Goal: Check status: Check status

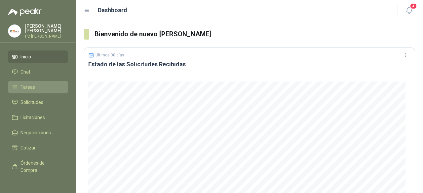
click at [26, 84] on span "Tareas" at bounding box center [27, 87] width 15 height 7
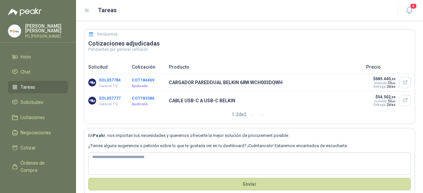
click at [170, 84] on p "CARGADOR PAREDDUAL BELKIN 68W WCH003DQWH" at bounding box center [265, 82] width 193 height 7
click at [137, 84] on p "Ajudicada" at bounding box center [148, 86] width 33 height 5
click at [38, 101] on span "Solicitudes" at bounding box center [31, 102] width 23 height 7
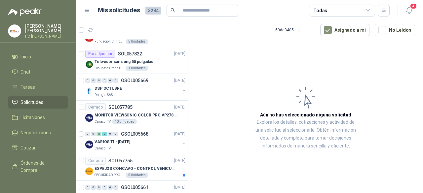
scroll to position [859, 0]
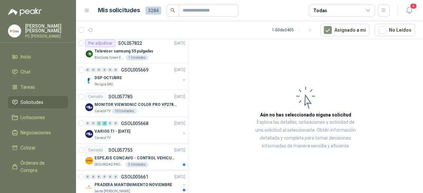
click at [129, 129] on p "VARIOS TI - [DATE]" at bounding box center [113, 132] width 36 height 6
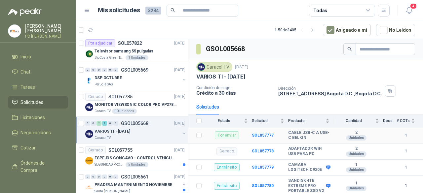
scroll to position [33, 0]
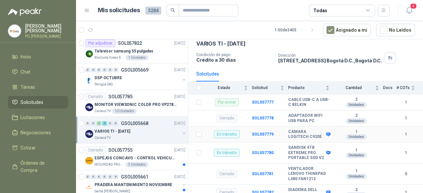
click at [218, 132] on div "En tránsito" at bounding box center [227, 135] width 26 height 8
click at [272, 132] on b "SOL057779" at bounding box center [263, 134] width 22 height 5
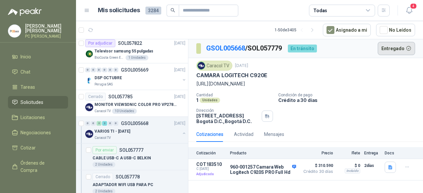
click at [387, 47] on button "Entregado" at bounding box center [397, 48] width 38 height 13
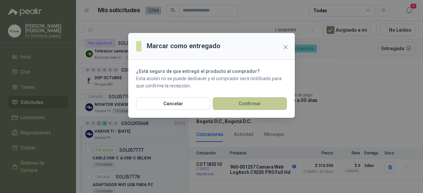
click at [236, 105] on button "Confirmar" at bounding box center [250, 103] width 74 height 13
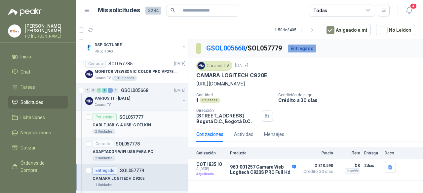
scroll to position [925, 0]
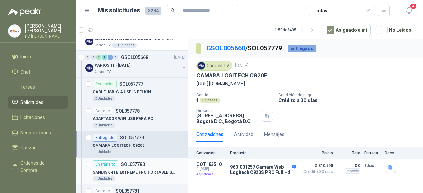
click at [142, 162] on p "SOL057780" at bounding box center [133, 164] width 24 height 5
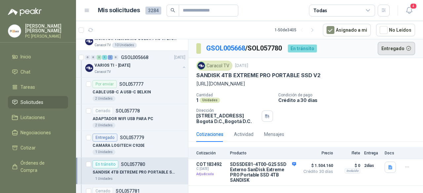
click at [384, 50] on button "Entregado" at bounding box center [397, 48] width 38 height 13
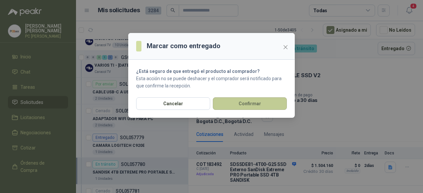
click at [227, 102] on button "Confirmar" at bounding box center [250, 103] width 74 height 13
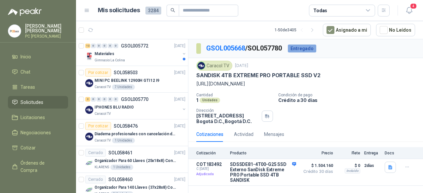
click at [131, 95] on div "2 0 0 0 0 0 GSOL005770 [DATE]" at bounding box center [135, 99] width 101 height 8
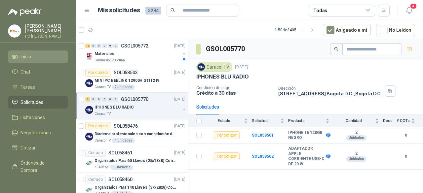
click at [27, 57] on span "Inicio" at bounding box center [25, 56] width 11 height 7
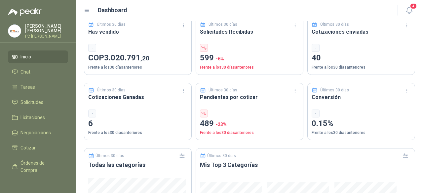
scroll to position [231, 0]
